Goal: Find specific page/section: Find specific page/section

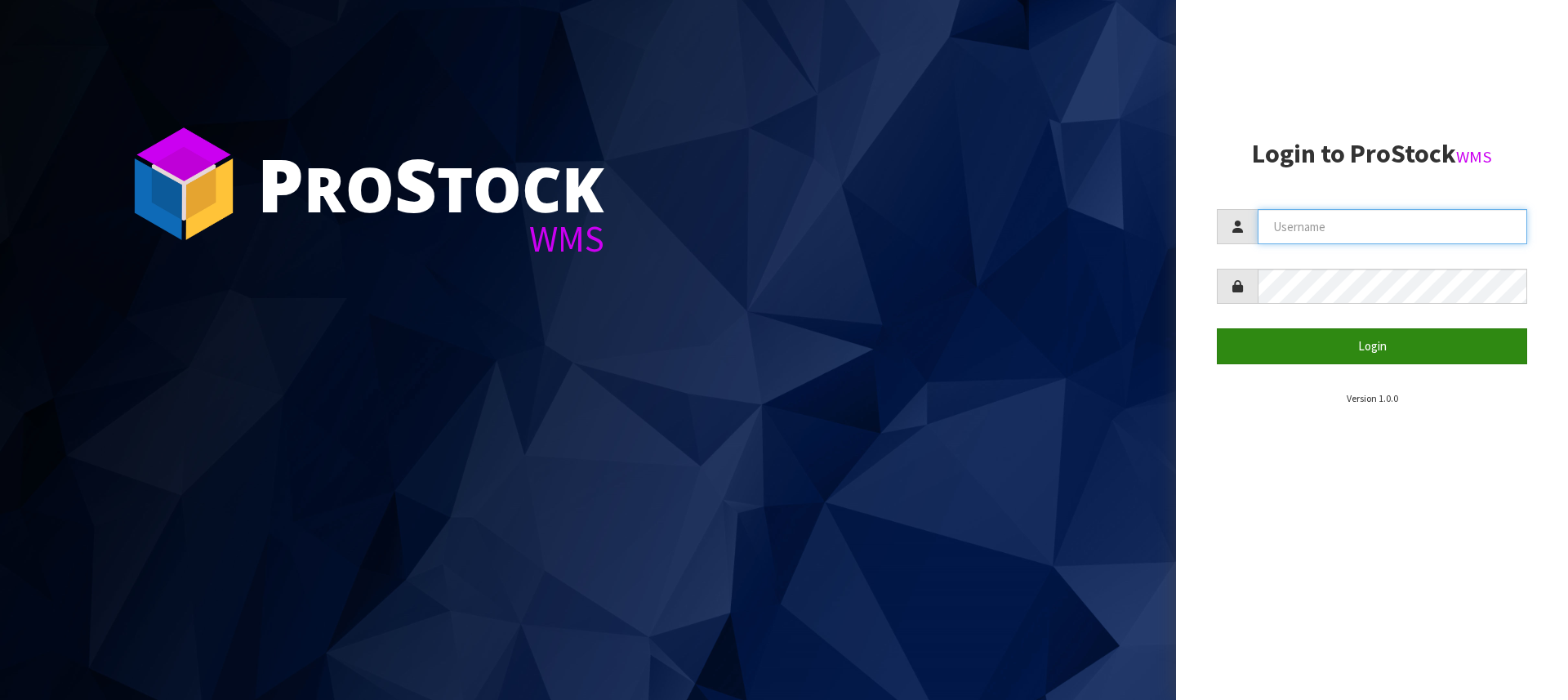
type input "[PERSON_NAME][EMAIL_ADDRESS][DOMAIN_NAME]"
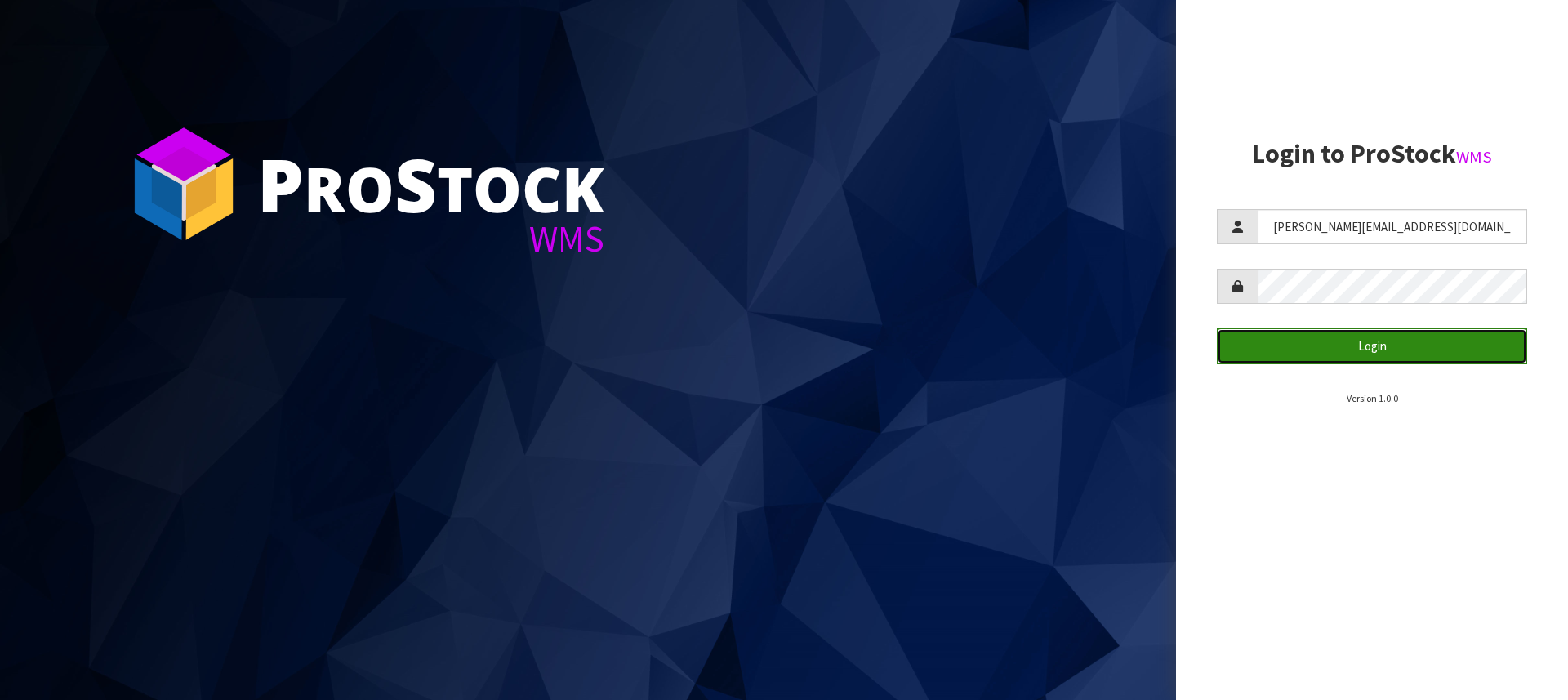
click at [1375, 352] on button "Login" at bounding box center [1372, 346] width 311 height 35
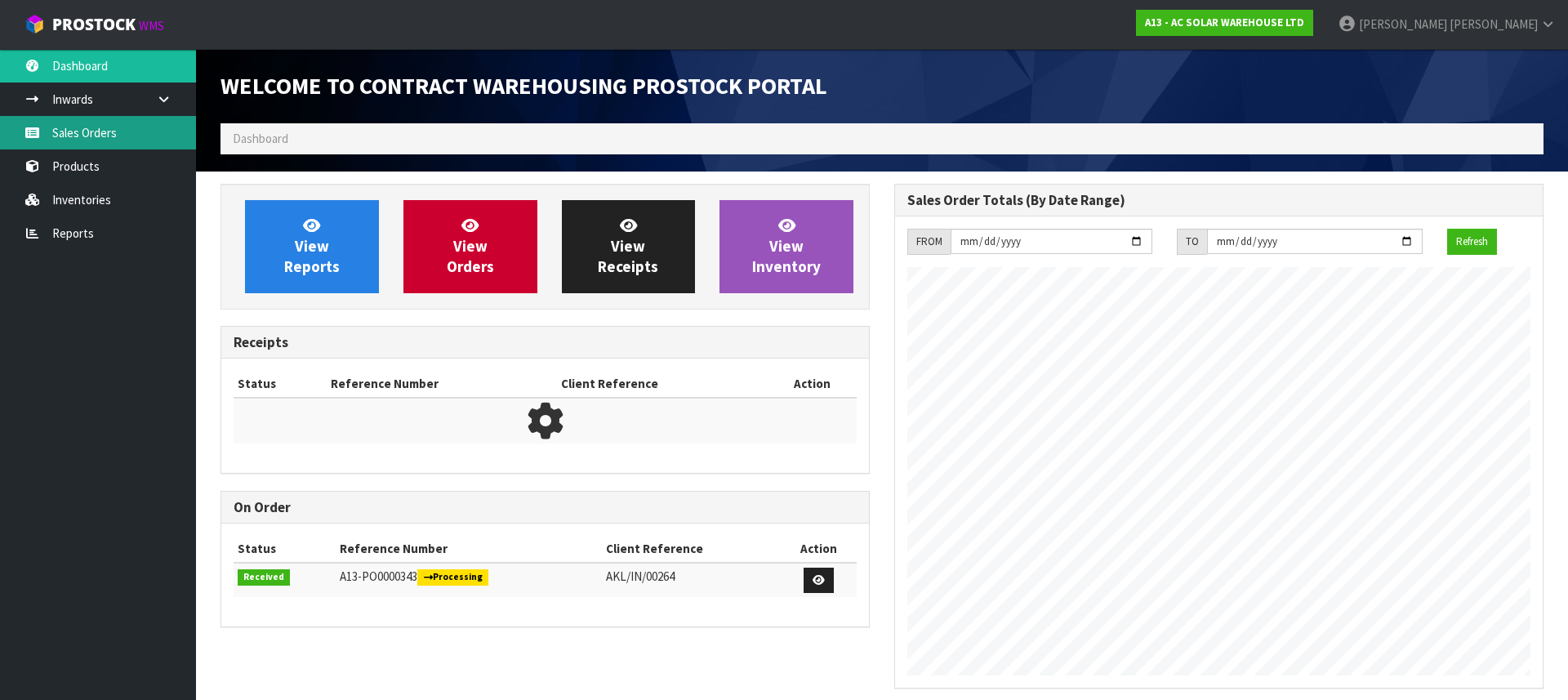
scroll to position [915, 674]
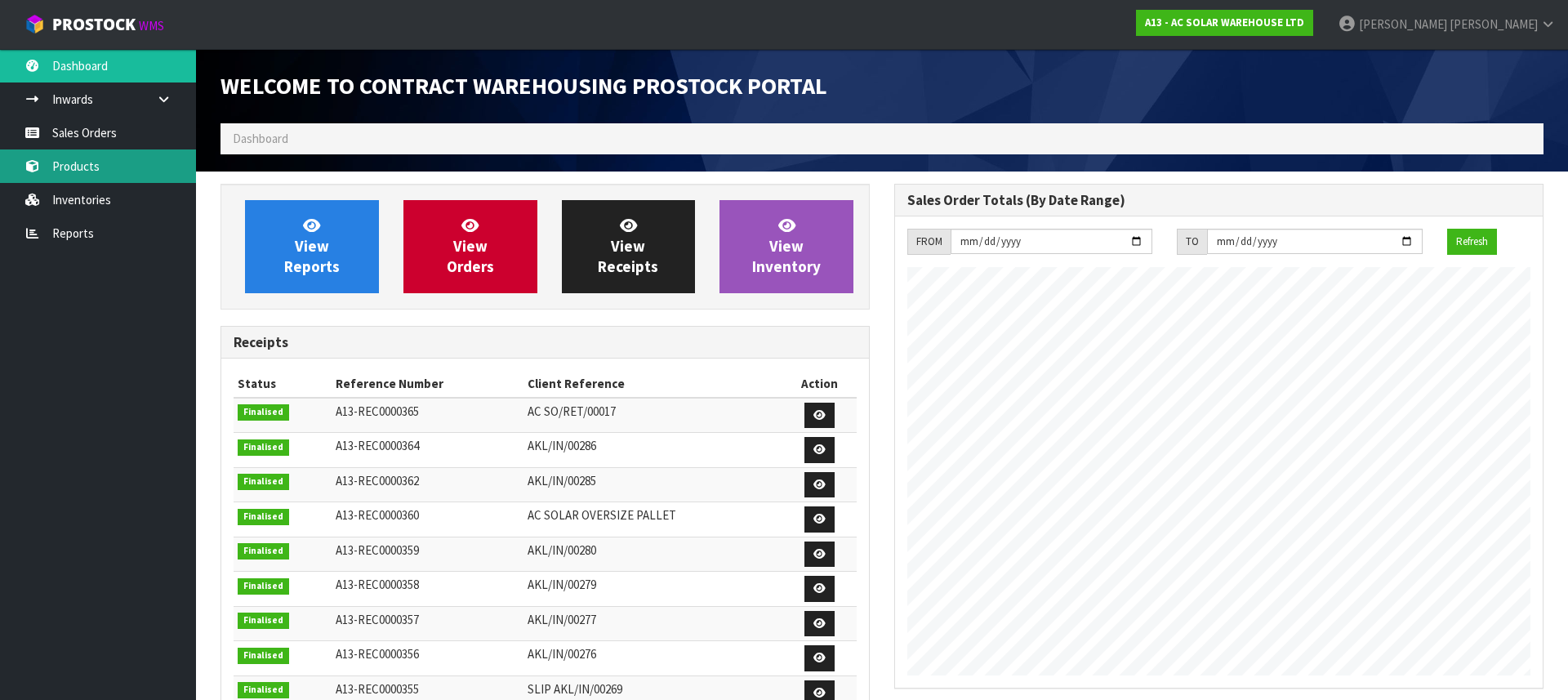
click at [48, 168] on link "Products" at bounding box center [98, 166] width 196 height 34
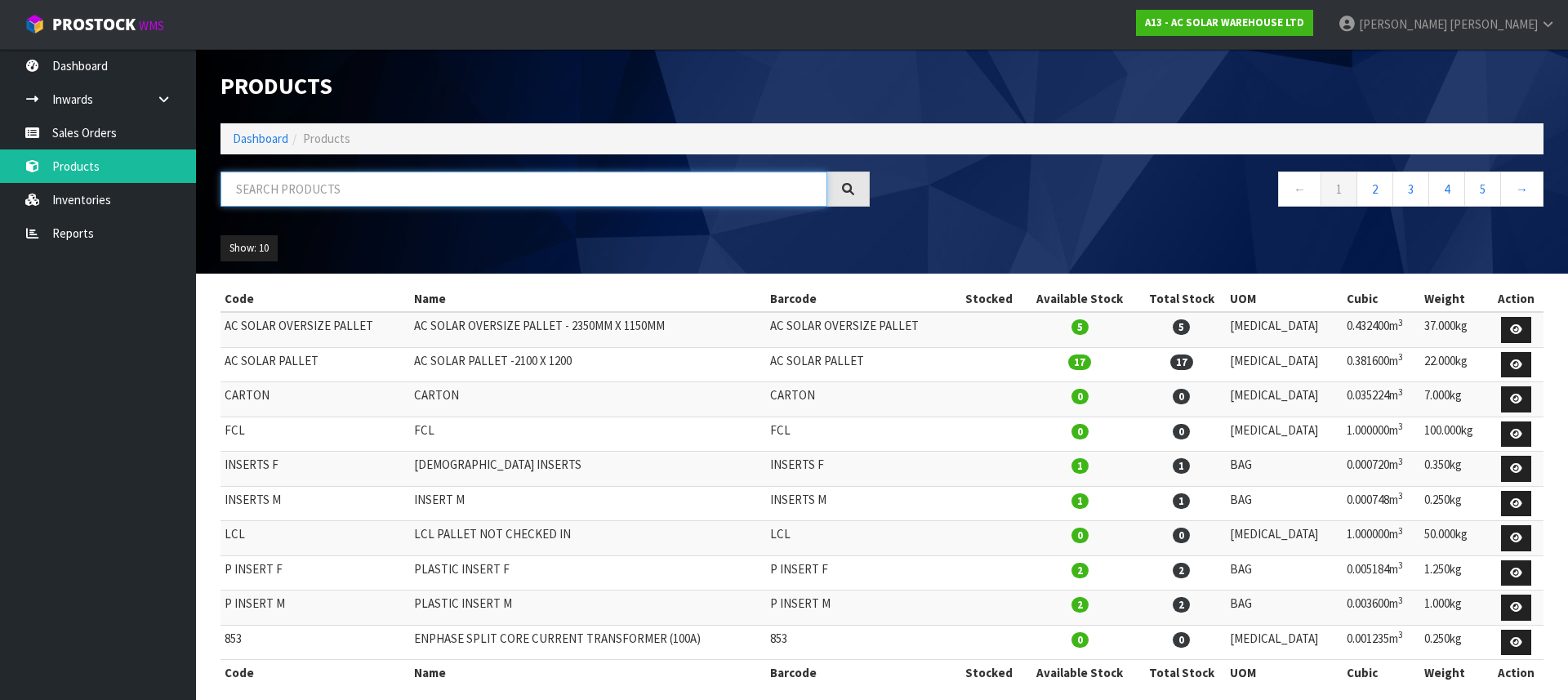
click at [274, 188] on input "text" at bounding box center [524, 188] width 607 height 35
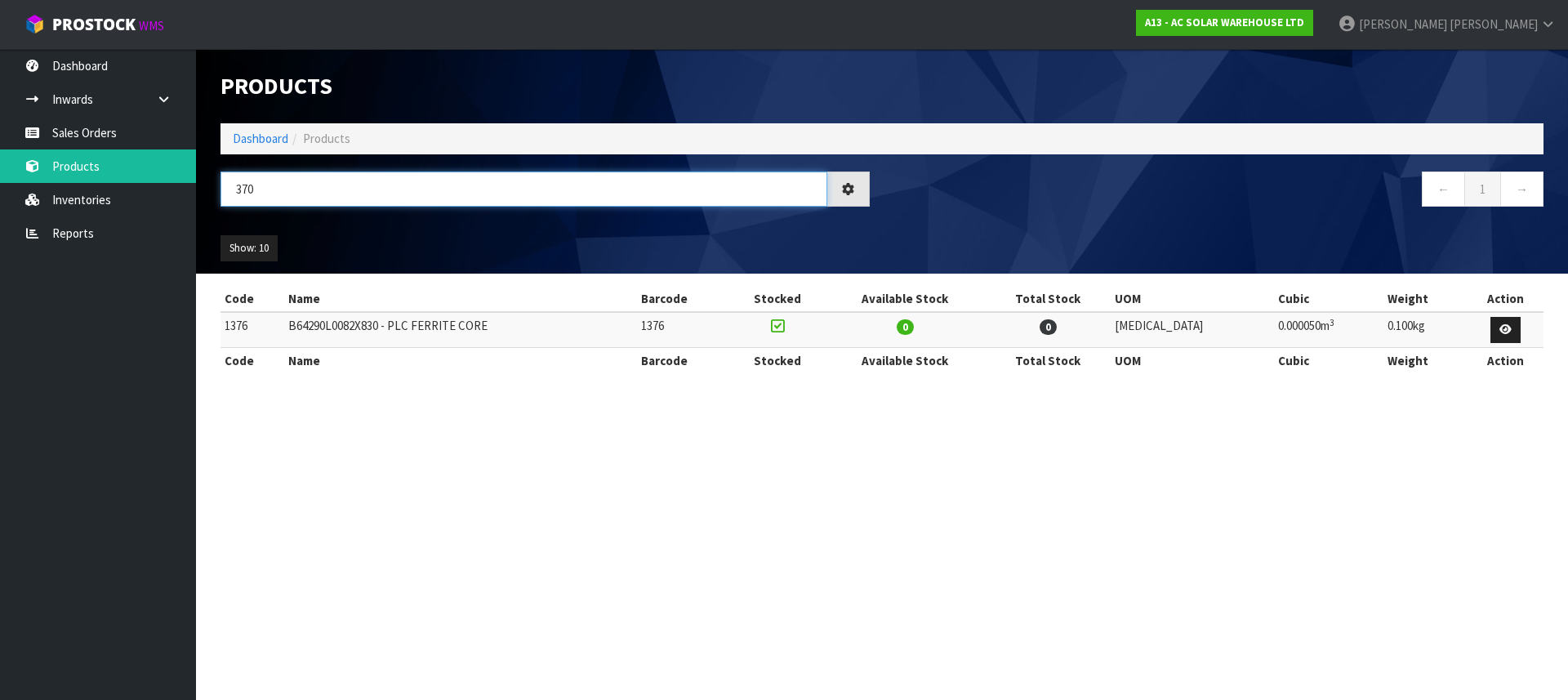
type input "3701"
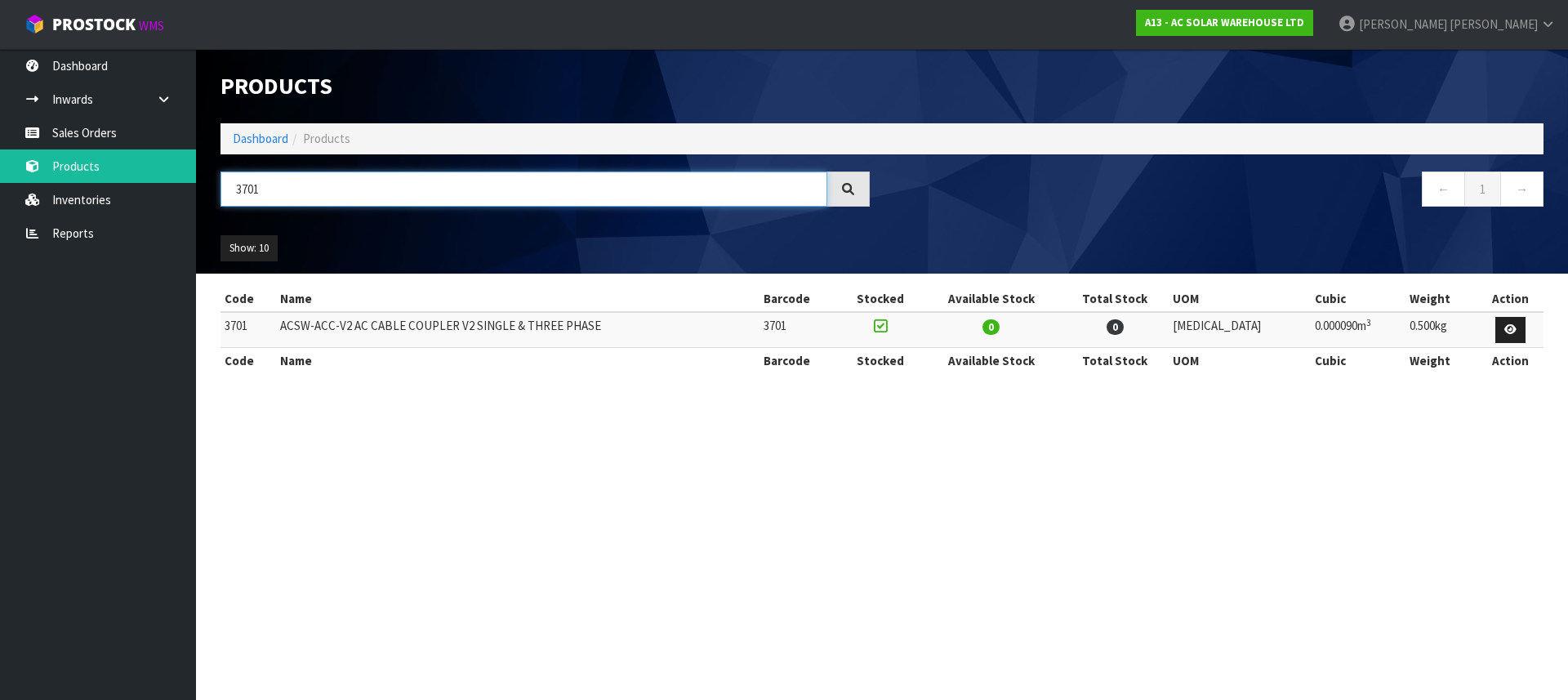
click at [309, 194] on input "3701" at bounding box center [524, 188] width 607 height 35
drag, startPoint x: 419, startPoint y: 342, endPoint x: 419, endPoint y: 331, distance: 11.0
click at [419, 342] on td "ACSW-ACC-V2 AC CABLE COUPLER V2 SINGLE & THREE PHASE" at bounding box center [518, 330] width 483 height 35
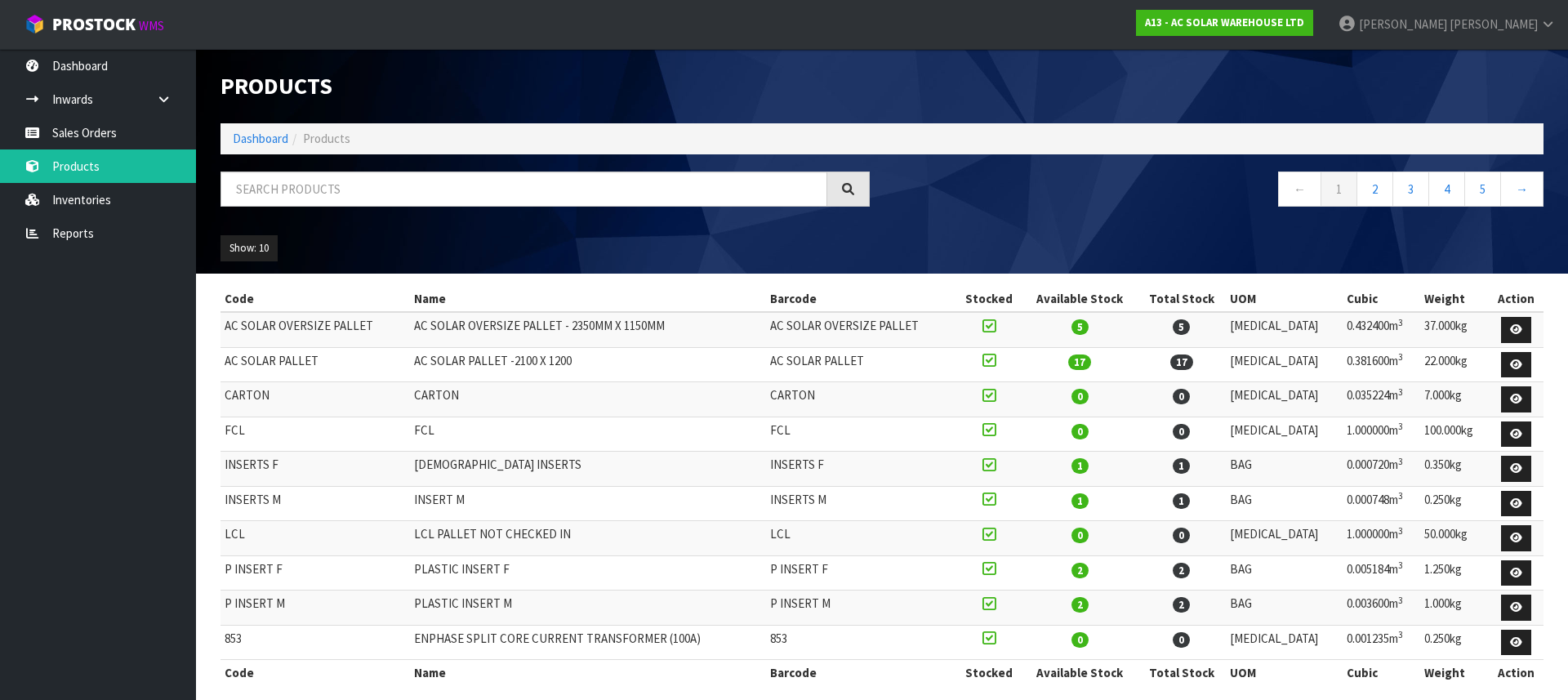
click at [410, 323] on td "AC SOLAR OVERSIZE PALLET" at bounding box center [315, 330] width 189 height 35
